Goal: Transaction & Acquisition: Book appointment/travel/reservation

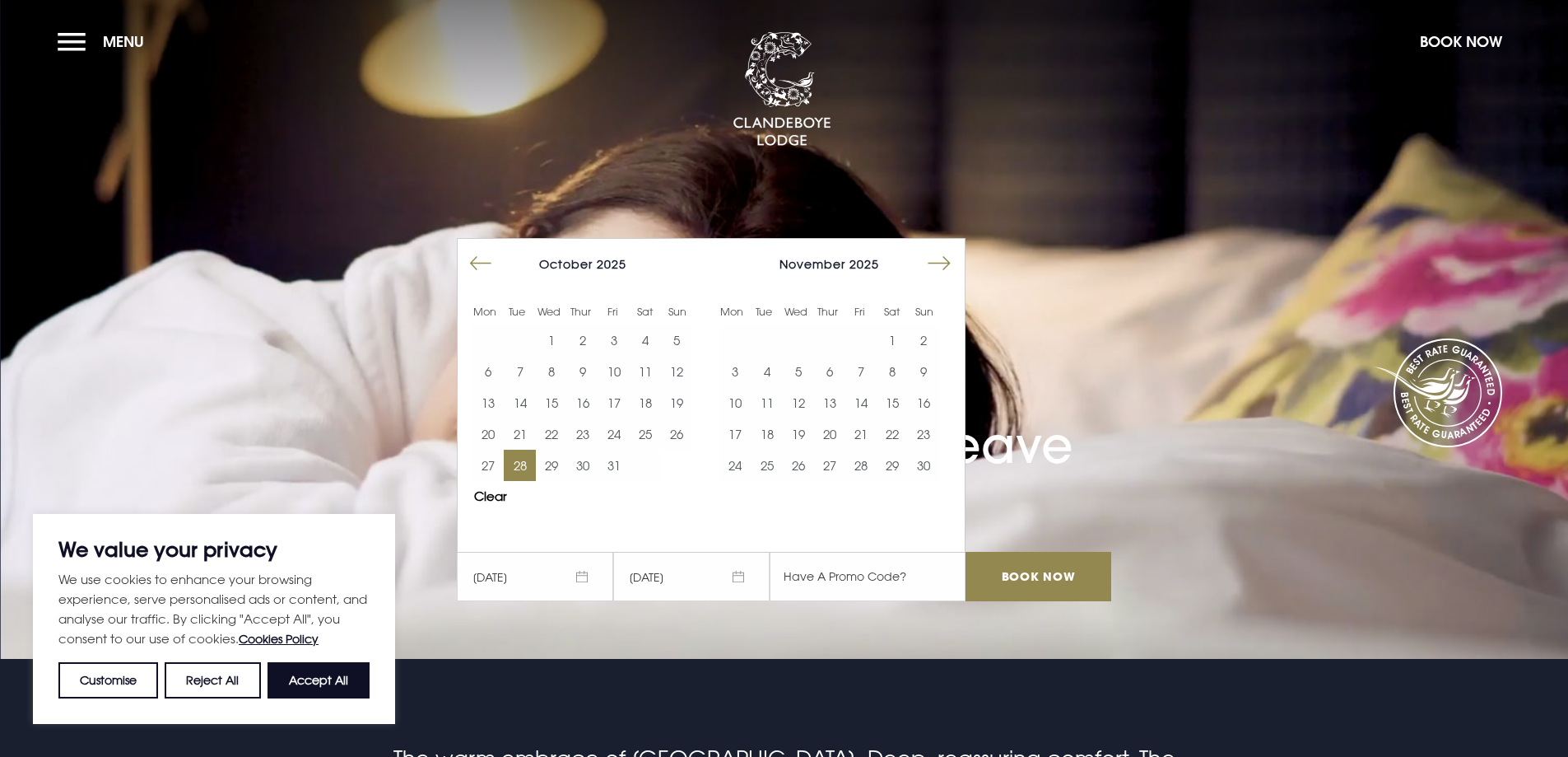
click at [656, 580] on span "[DATE]" at bounding box center [691, 576] width 157 height 50
click at [587, 469] on button "30" at bounding box center [582, 465] width 31 height 31
click at [1022, 577] on input "Book Now" at bounding box center [1038, 576] width 145 height 50
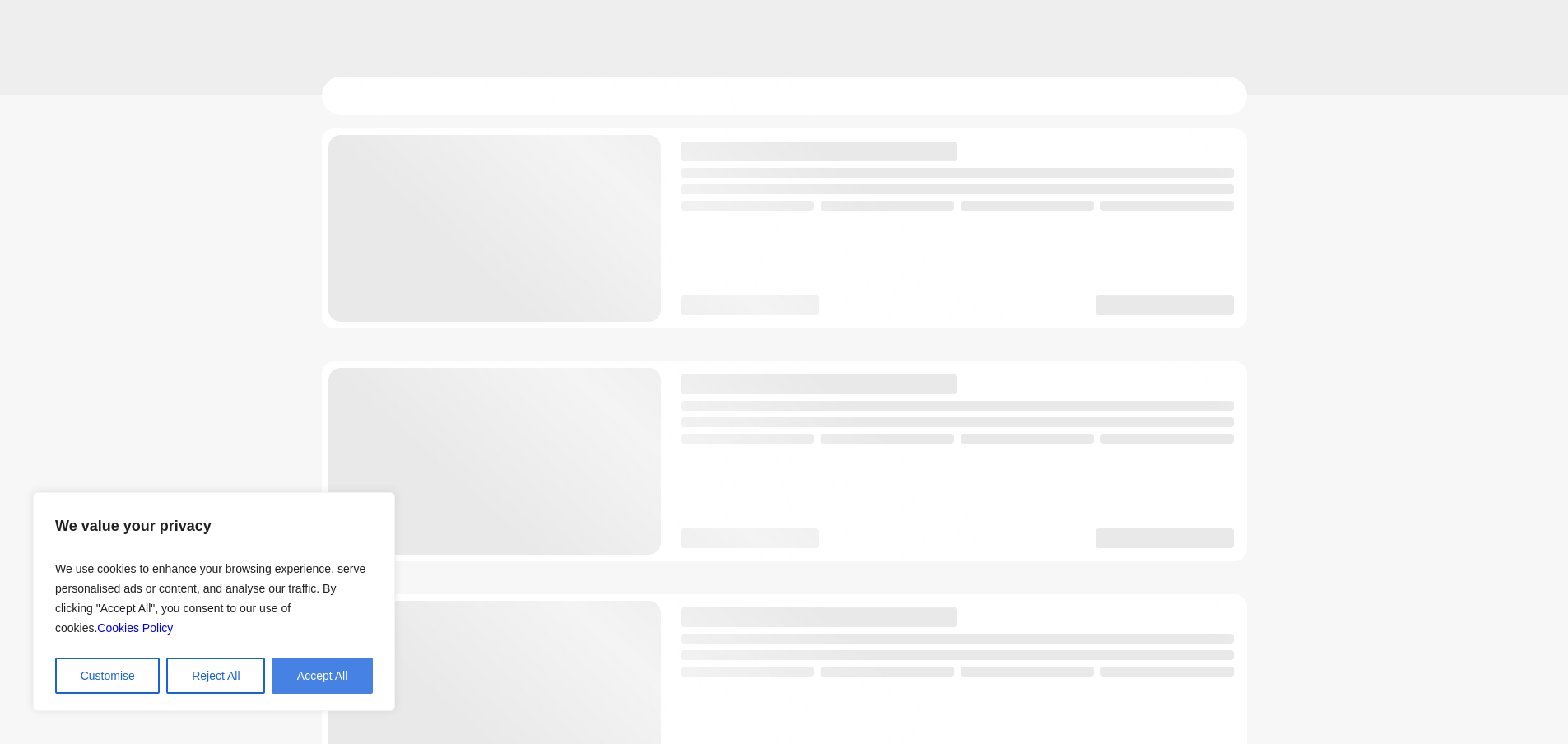
click at [355, 677] on button "Accept All" at bounding box center [322, 675] width 101 height 36
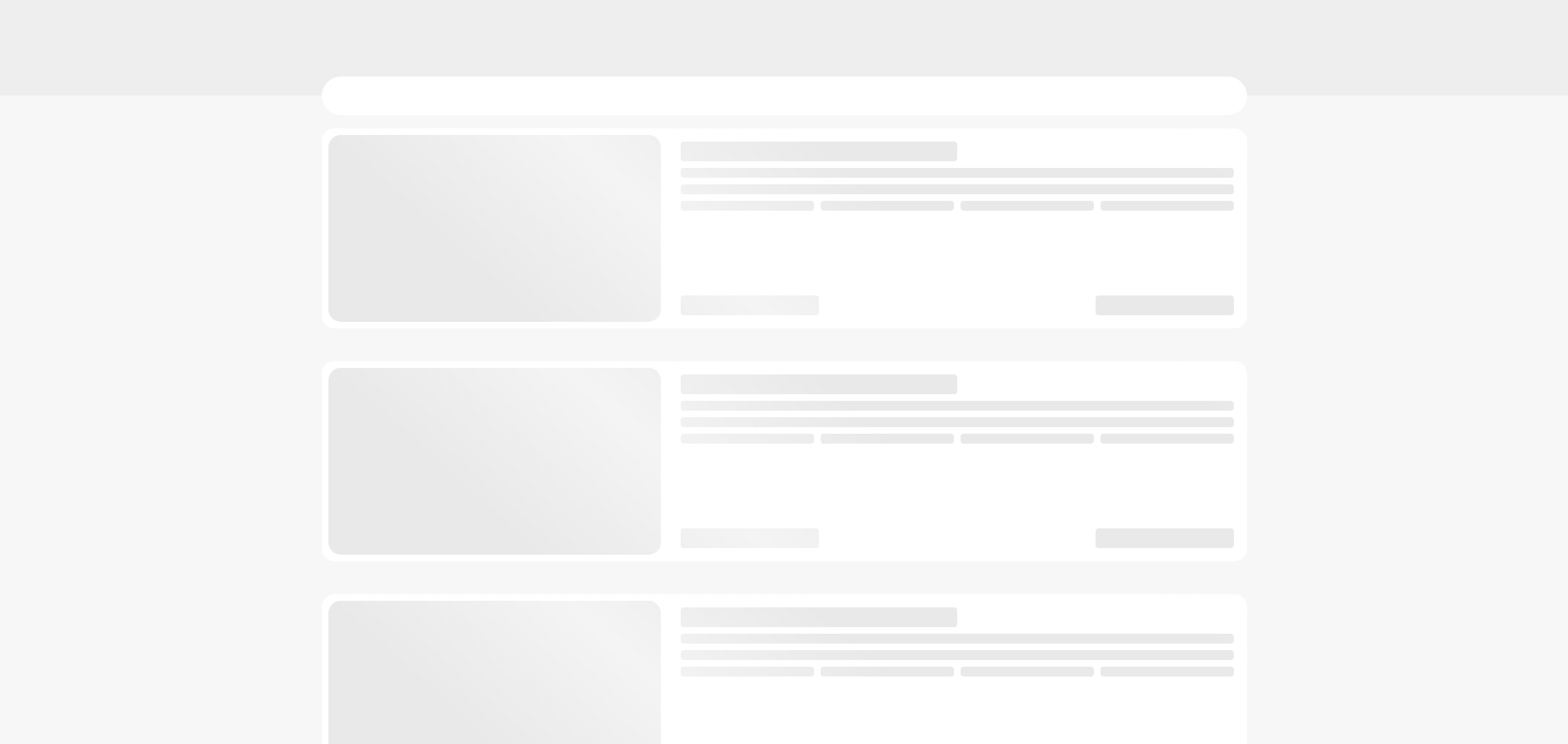
checkbox input "true"
